Goal: Information Seeking & Learning: Find specific fact

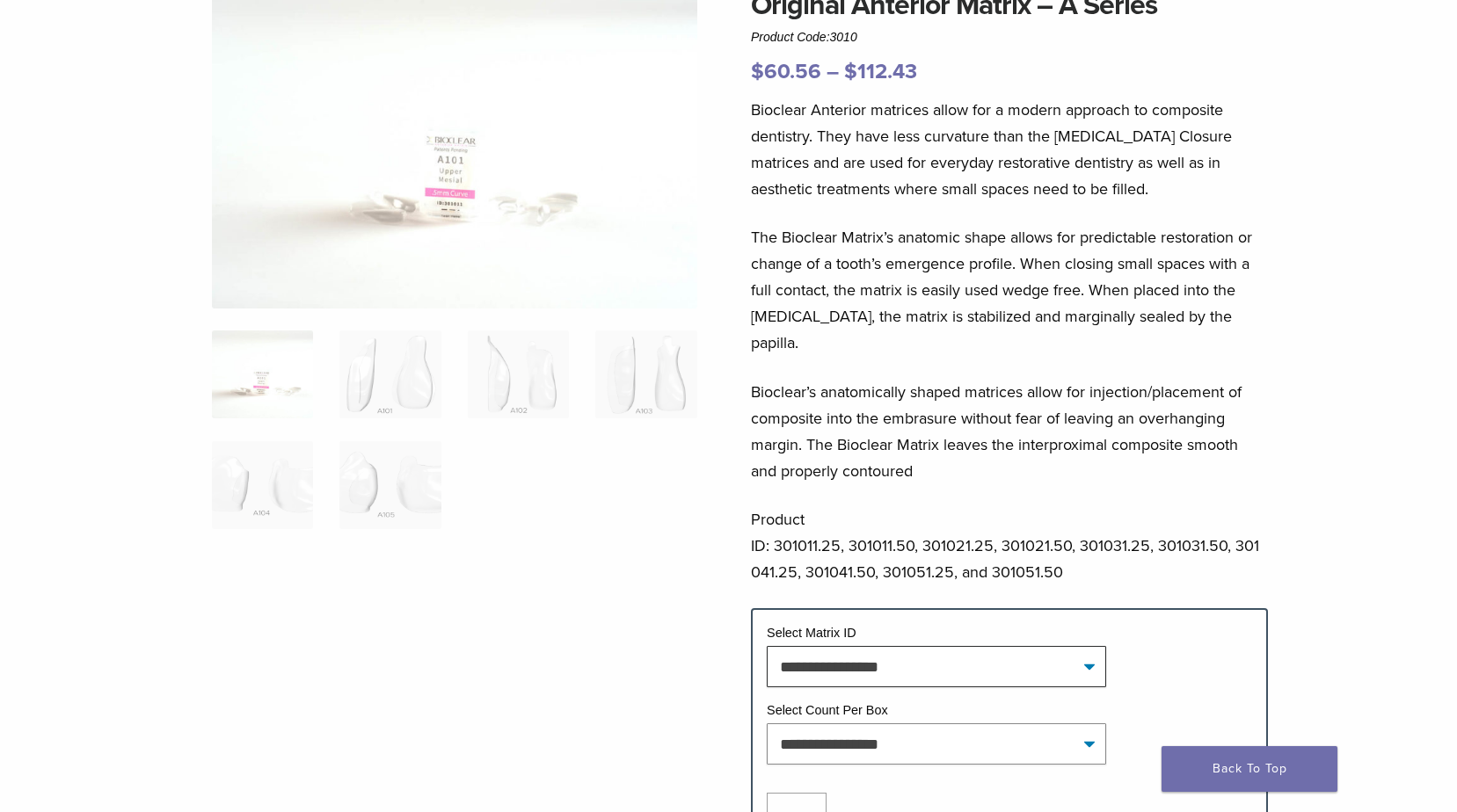
scroll to position [352, 0]
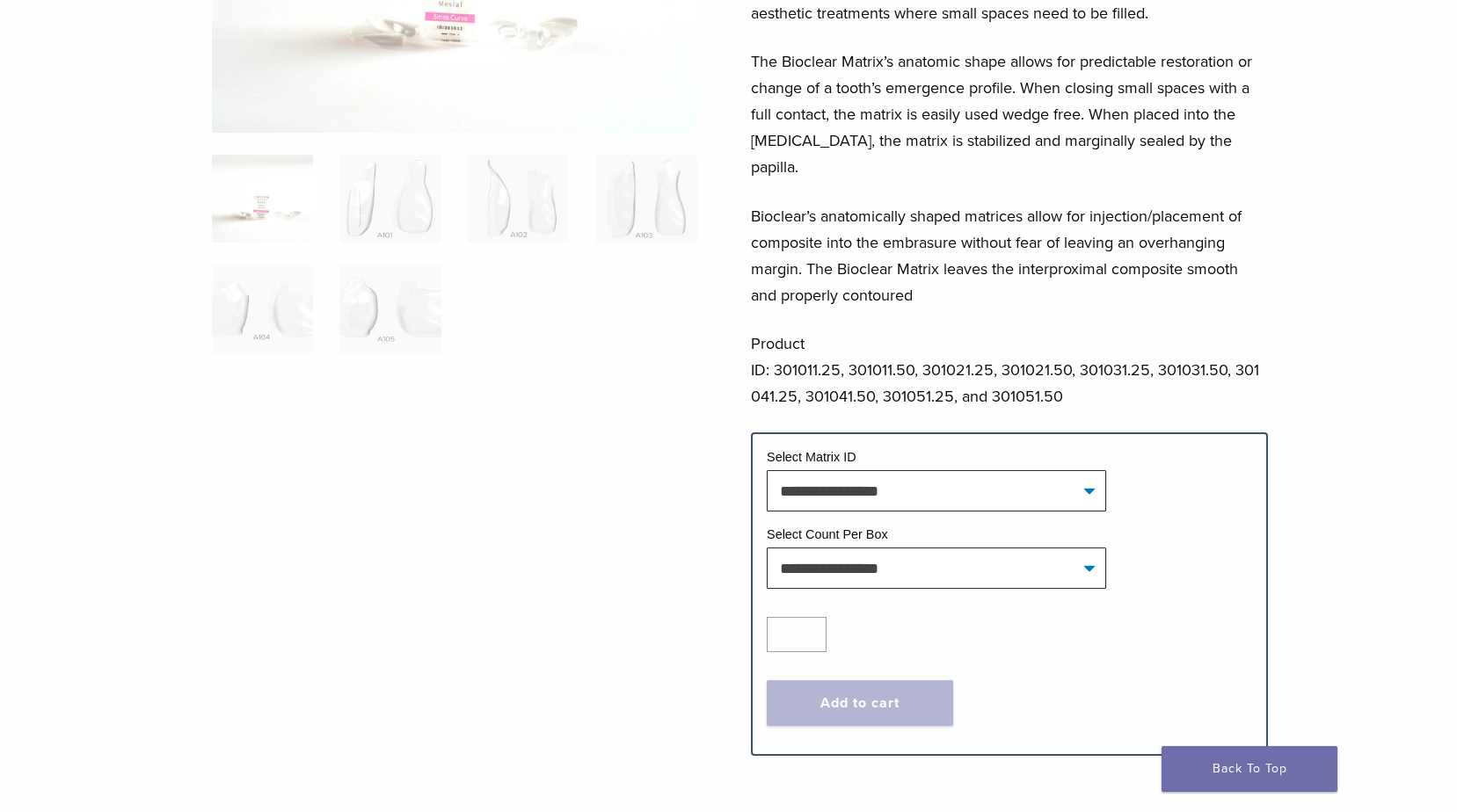
click at [642, 554] on div at bounding box center [455, 267] width 486 height 919
drag, startPoint x: 848, startPoint y: 342, endPoint x: 912, endPoint y: 337, distance: 64.2
click at [912, 337] on p "Product ID: 301011.25, 301011.50, 301021.25, 301021.50, 301031.25, 301031.50, 3…" at bounding box center [1009, 369] width 517 height 80
copy p "301011.50"
click at [941, 342] on p "Product ID: 301011.25, 301011.50, 301021.25, 301021.50, 301031.25, 301031.50, 3…" at bounding box center [1009, 369] width 517 height 80
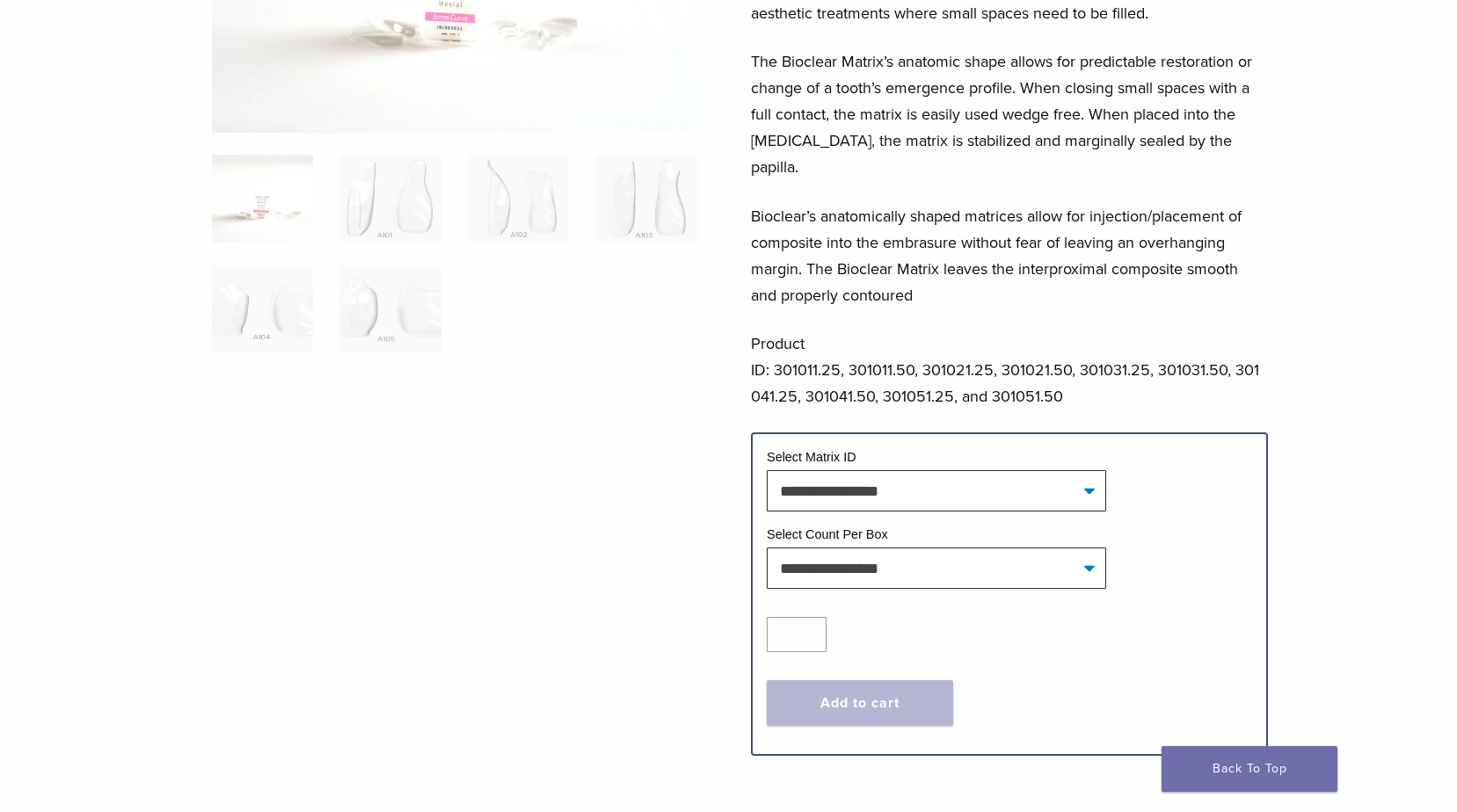
drag, startPoint x: 924, startPoint y: 344, endPoint x: 991, endPoint y: 350, distance: 67.3
click at [991, 350] on p "Product ID: 301011.25, 301011.50, 301021.25, 301021.50, 301031.25, 301031.50, 3…" at bounding box center [1009, 369] width 517 height 80
copy p "301021.25"
drag, startPoint x: 1002, startPoint y: 344, endPoint x: 1069, endPoint y: 344, distance: 67.0
click at [1069, 344] on p "Product ID: 301011.25, 301011.50, 301021.25, 301021.50, 301031.25, 301031.50, 3…" at bounding box center [1009, 369] width 517 height 80
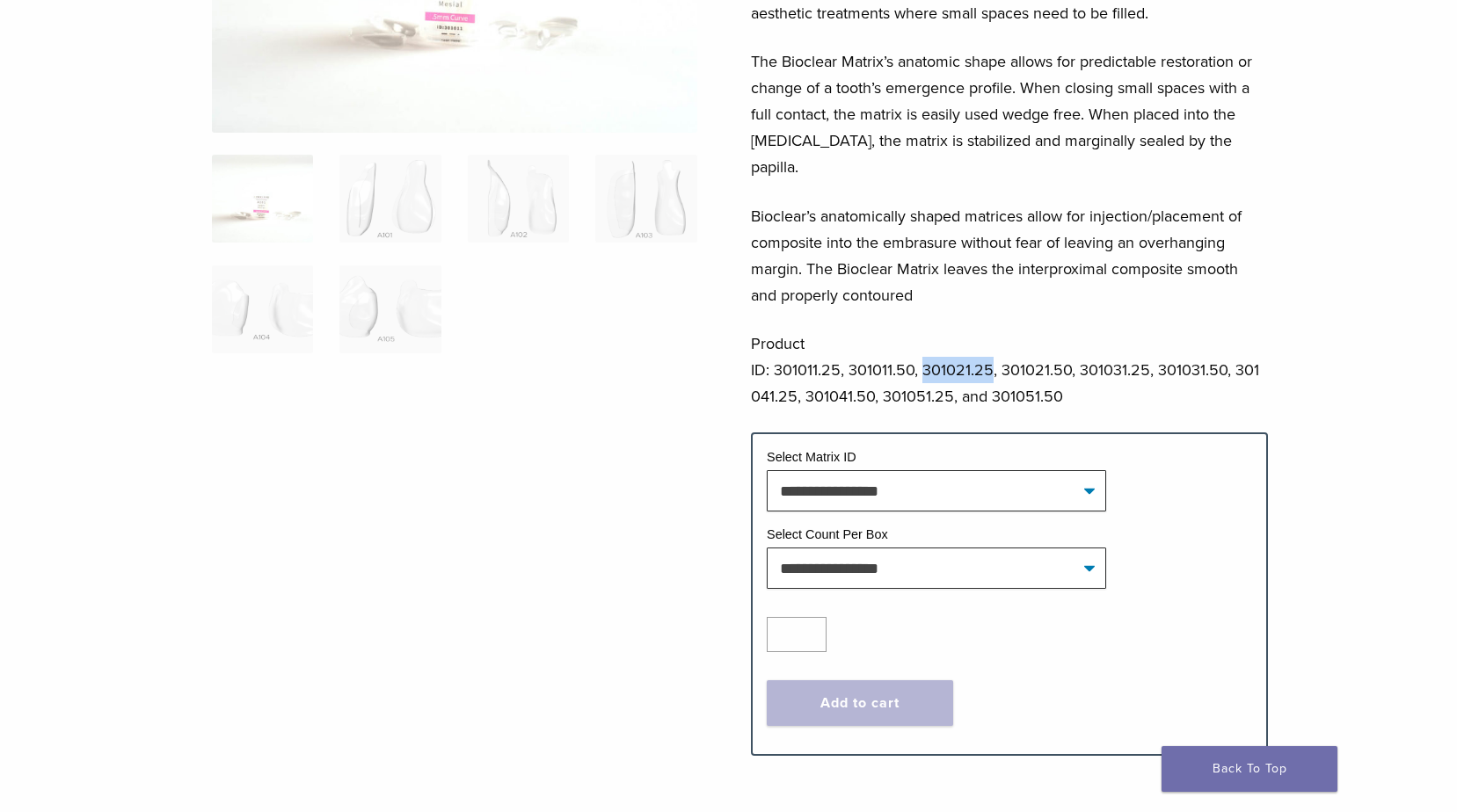
copy p "301021.25"
drag, startPoint x: 1080, startPoint y: 345, endPoint x: 1145, endPoint y: 338, distance: 65.4
click at [1146, 338] on p "Product ID: 301011.25, 301011.50, 301021.25, 301021.50, 301031.25, 301031.50, 3…" at bounding box center [1009, 369] width 517 height 80
copy p "301021.50"
